Goal: Task Accomplishment & Management: Complete application form

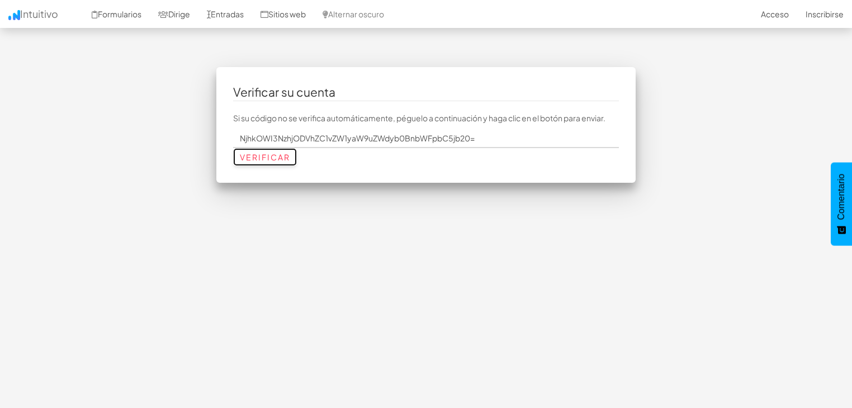
click at [255, 152] on input "Verificar" at bounding box center [265, 157] width 64 height 18
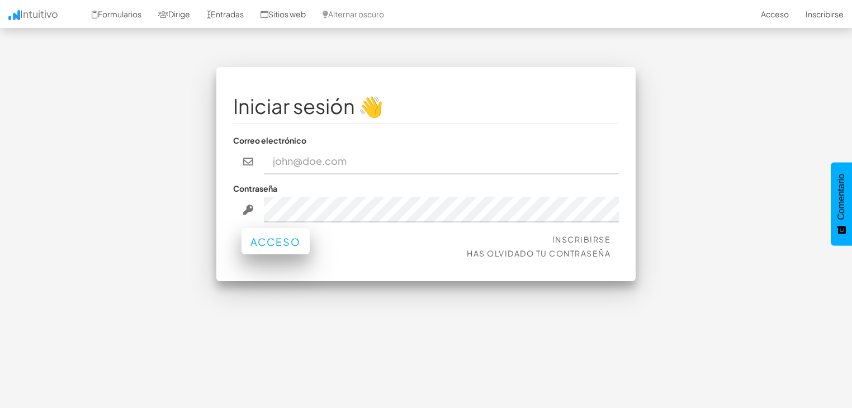
type input "oemrionegro@gmail.com"
click at [285, 233] on button "Acceso" at bounding box center [275, 241] width 68 height 26
